Goal: Task Accomplishment & Management: Complete application form

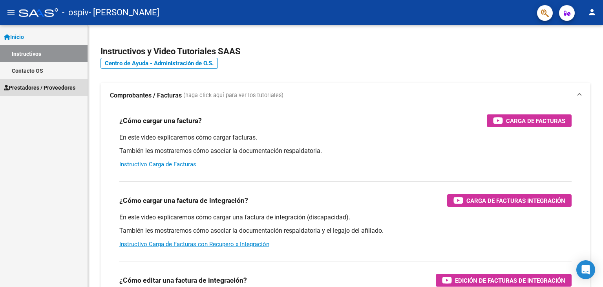
click at [43, 82] on link "Prestadores / Proveedores" at bounding box center [44, 87] width 88 height 17
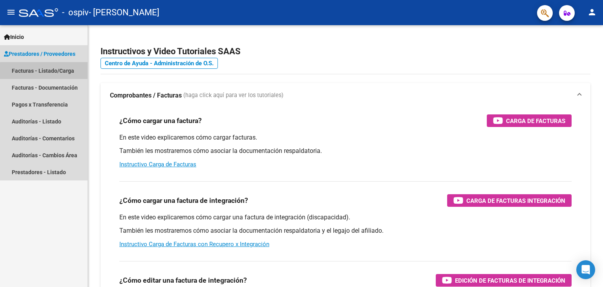
click at [46, 71] on link "Facturas - Listado/Carga" at bounding box center [44, 70] width 88 height 17
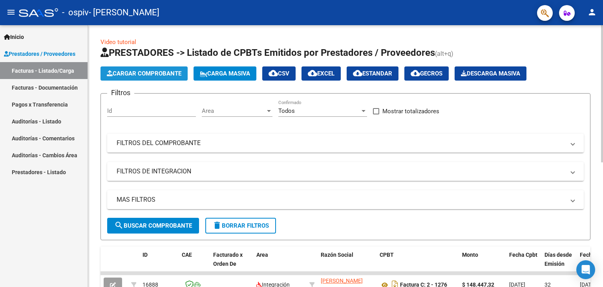
click at [162, 69] on button "Cargar Comprobante" at bounding box center [144, 73] width 87 height 14
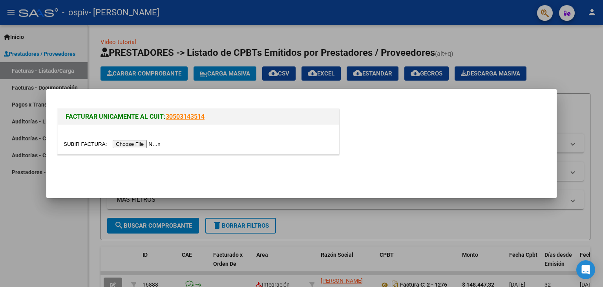
click at [143, 141] on input "file" at bounding box center [113, 144] width 99 height 8
click at [129, 144] on input "file" at bounding box center [113, 144] width 99 height 8
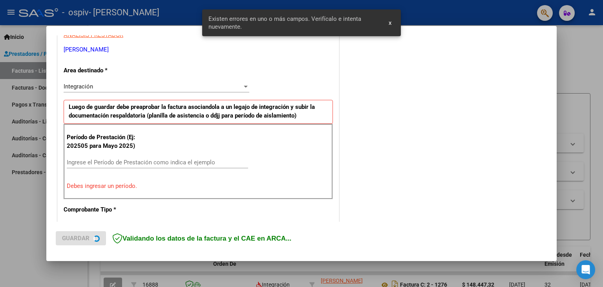
scroll to position [179, 0]
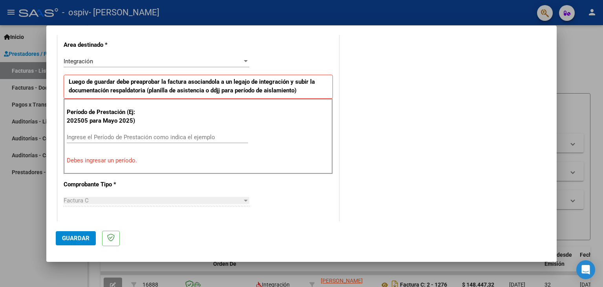
click at [112, 135] on input "Ingrese el Período de Prestación como indica el ejemplo" at bounding box center [157, 136] width 181 height 7
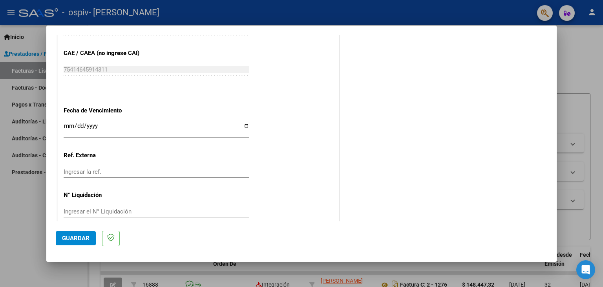
scroll to position [496, 0]
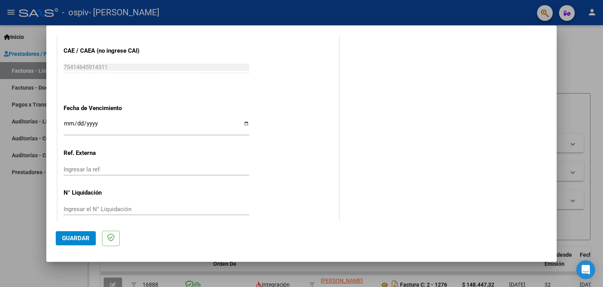
type input "202509"
click at [119, 127] on input "Ingresar la fecha" at bounding box center [157, 126] width 186 height 13
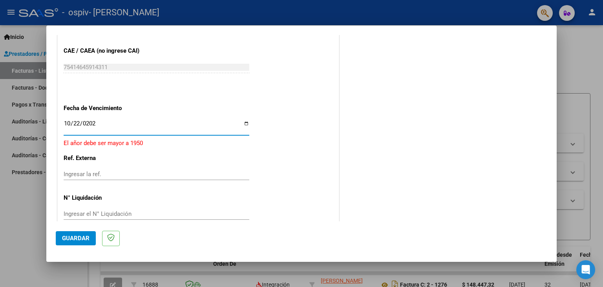
type input "[DATE]"
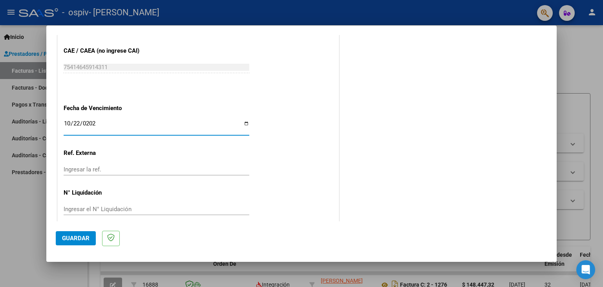
scroll to position [504, 0]
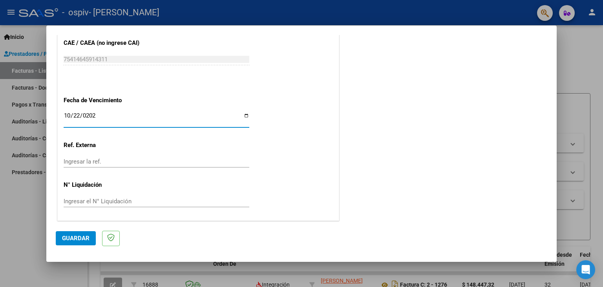
click at [75, 239] on span "Guardar" at bounding box center [75, 237] width 27 height 7
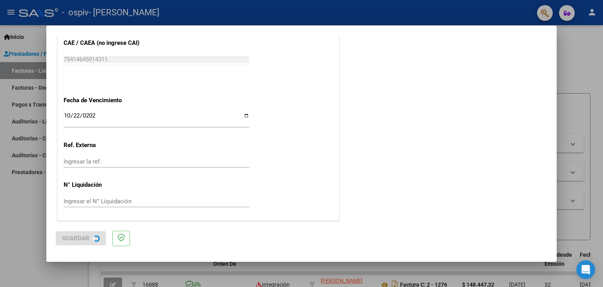
scroll to position [0, 0]
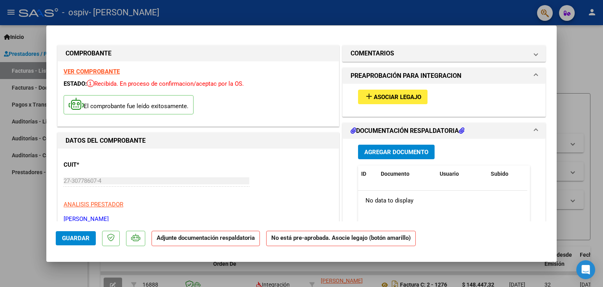
click at [386, 98] on span "Asociar Legajo" at bounding box center [398, 96] width 48 height 7
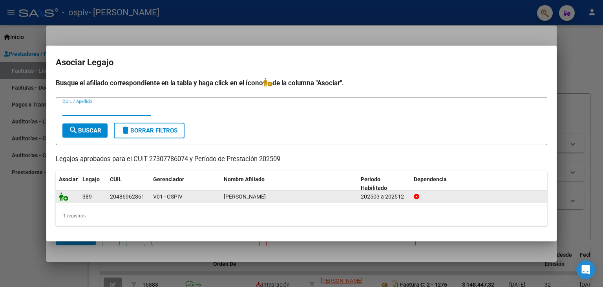
click at [64, 196] on icon at bounding box center [63, 196] width 9 height 9
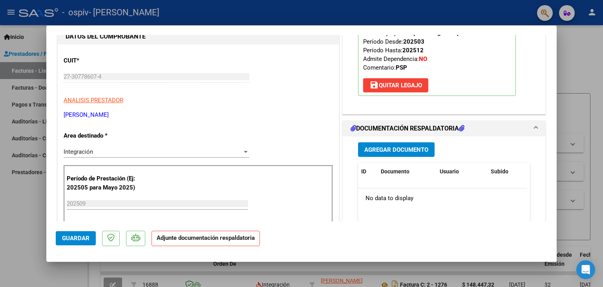
scroll to position [109, 0]
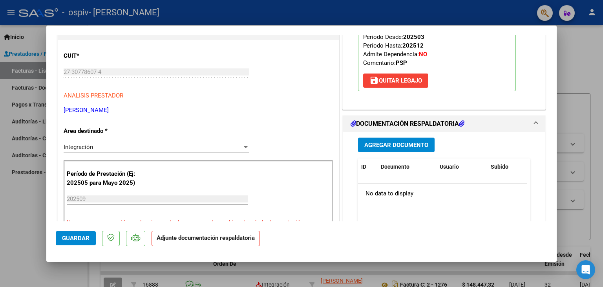
click at [415, 145] on span "Agregar Documento" at bounding box center [396, 144] width 64 height 7
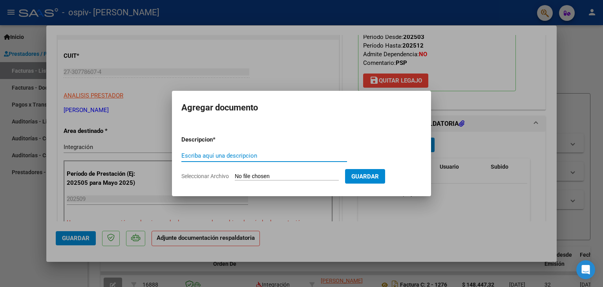
click at [245, 156] on input "Escriba aquí una descripcion" at bounding box center [264, 155] width 166 height 7
type input "asistencia"
click at [264, 177] on input "Seleccionar Archivo" at bounding box center [287, 176] width 104 height 7
type input "C:\fakepath\MyDoc 18_51_24.pdf"
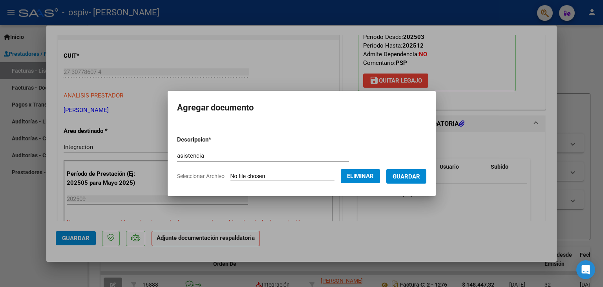
click at [420, 178] on span "Guardar" at bounding box center [406, 176] width 27 height 7
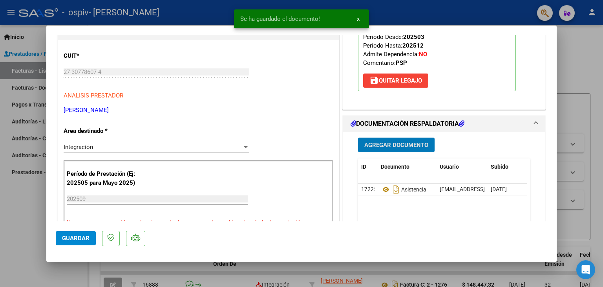
click at [399, 142] on span "Agregar Documento" at bounding box center [396, 144] width 64 height 7
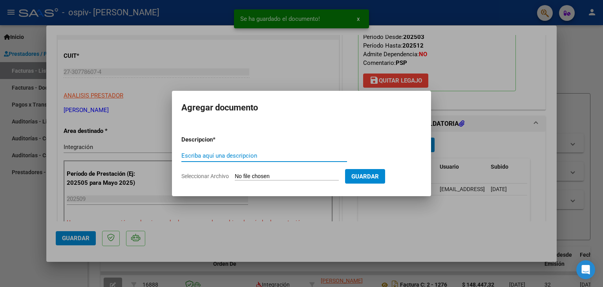
click at [295, 178] on input "Seleccionar Archivo" at bounding box center [287, 176] width 104 height 7
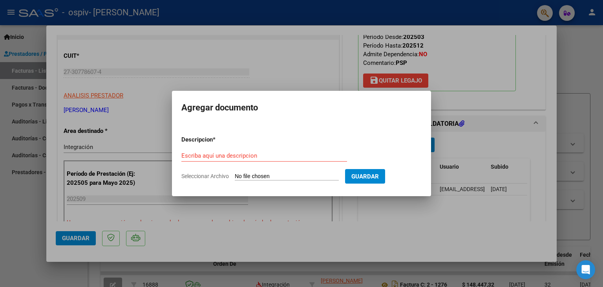
type input "C:\fakepath\[PERSON_NAME] PSP 2025_250409_174207.pdf"
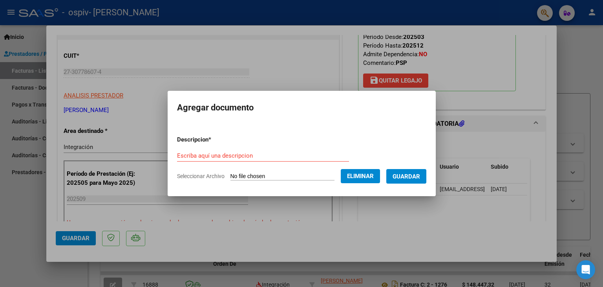
click at [410, 175] on span "Guardar" at bounding box center [406, 176] width 27 height 7
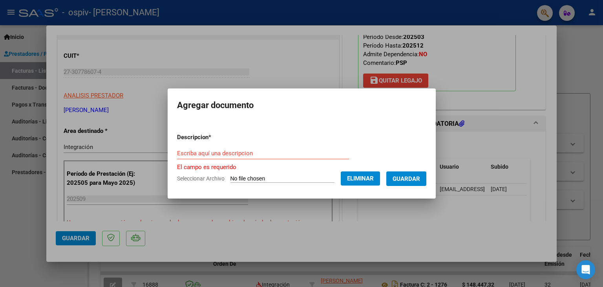
click at [254, 152] on input "Escriba aquí una descripcion" at bounding box center [263, 153] width 172 height 7
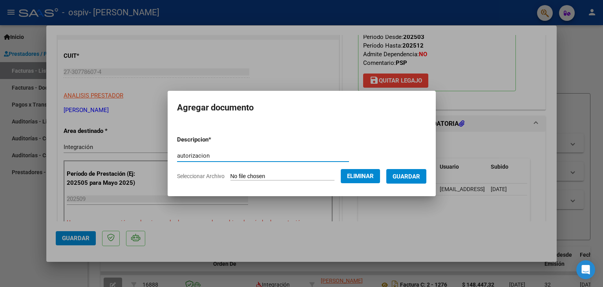
type input "autorizacion"
click at [411, 170] on button "Guardar" at bounding box center [406, 176] width 40 height 15
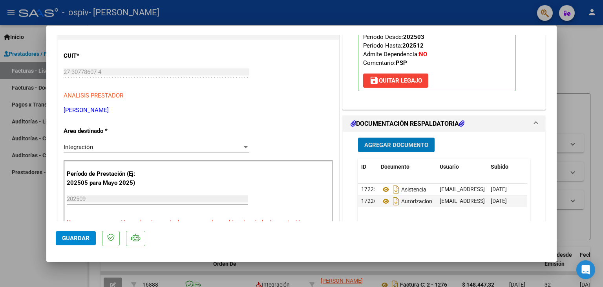
click at [71, 238] on span "Guardar" at bounding box center [75, 237] width 27 height 7
click at [72, 235] on span "Guardar" at bounding box center [75, 237] width 27 height 7
